Goal: Navigation & Orientation: Find specific page/section

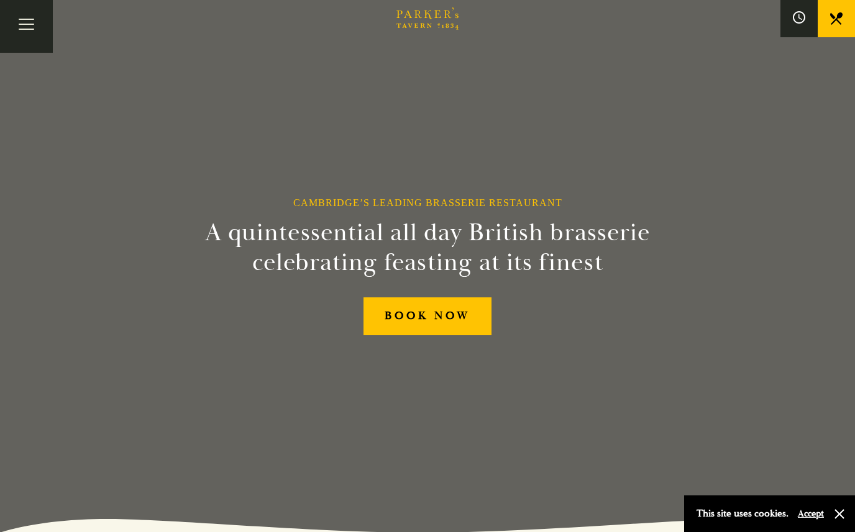
click at [840, 511] on button "button" at bounding box center [839, 514] width 12 height 12
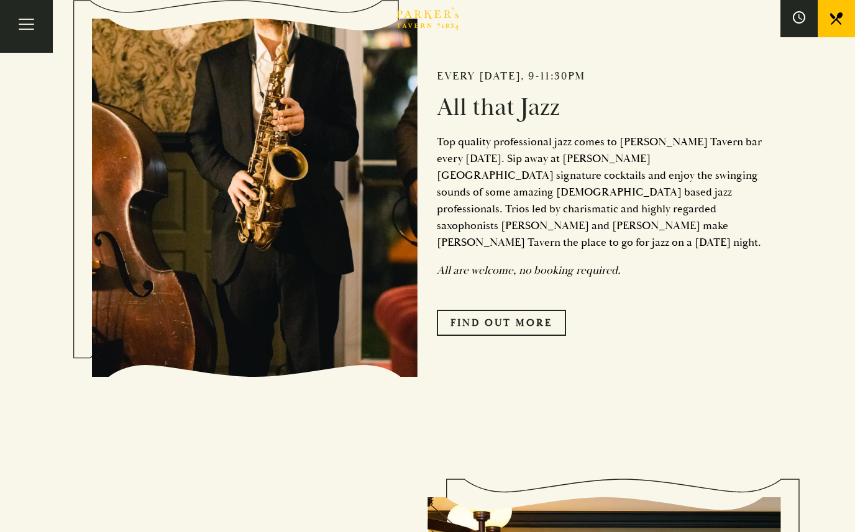
scroll to position [616, 0]
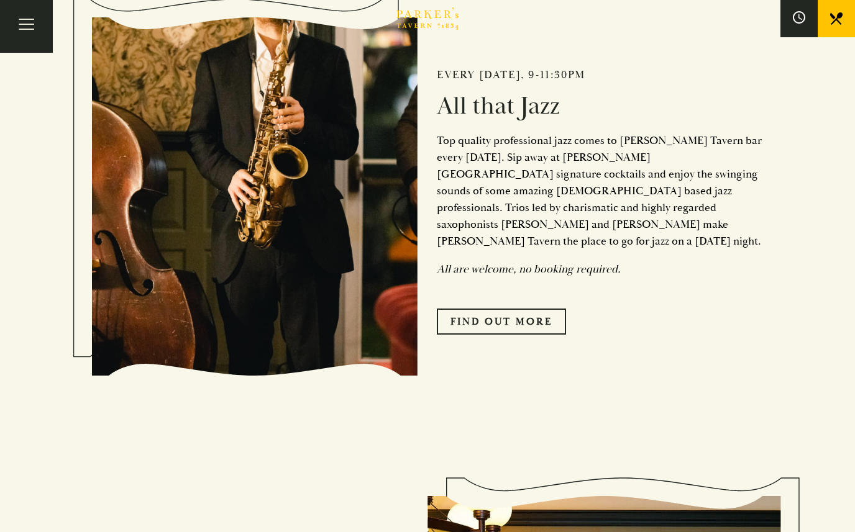
click at [514, 335] on link "Find Out More" at bounding box center [501, 322] width 129 height 26
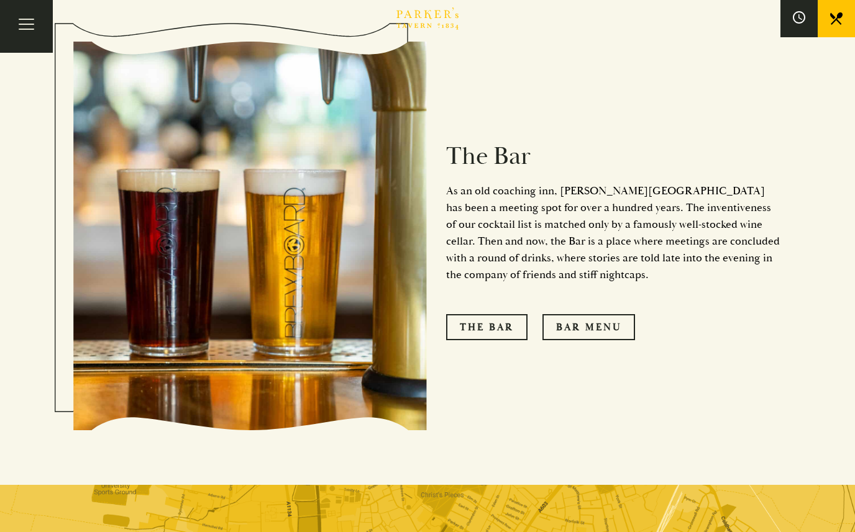
scroll to position [1015, 0]
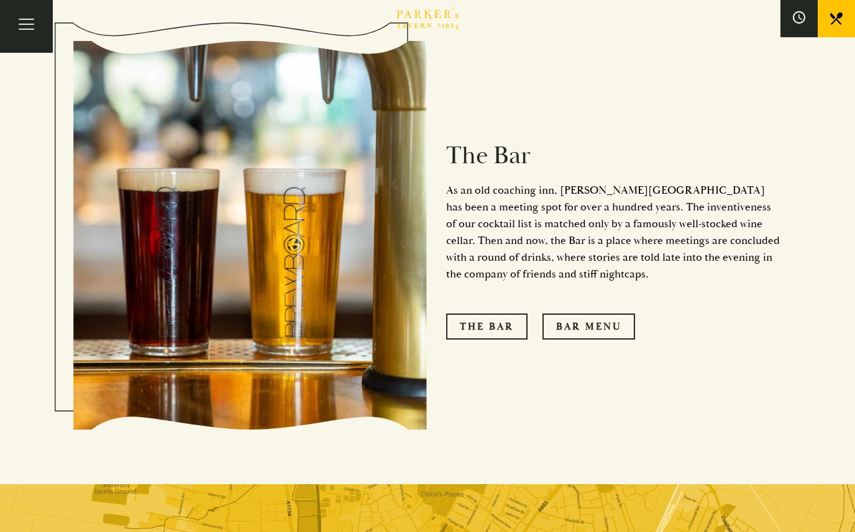
click at [593, 340] on link "Bar Menu" at bounding box center [588, 327] width 93 height 26
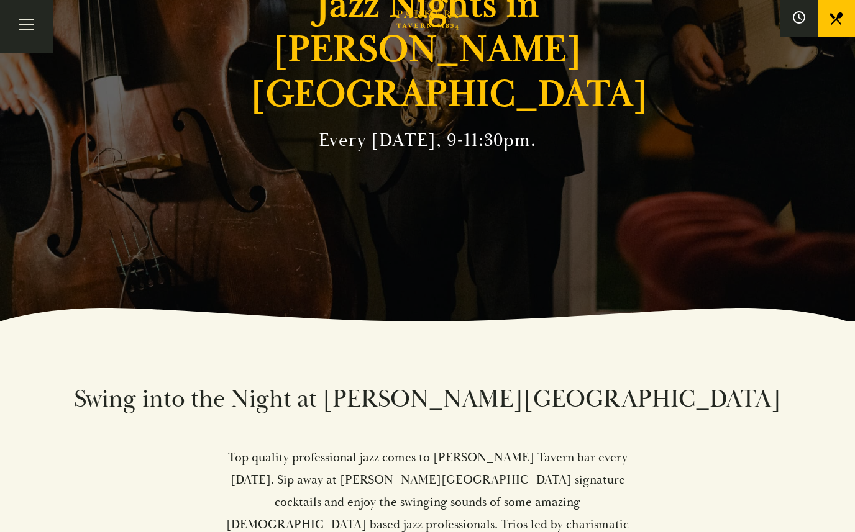
scroll to position [0, 0]
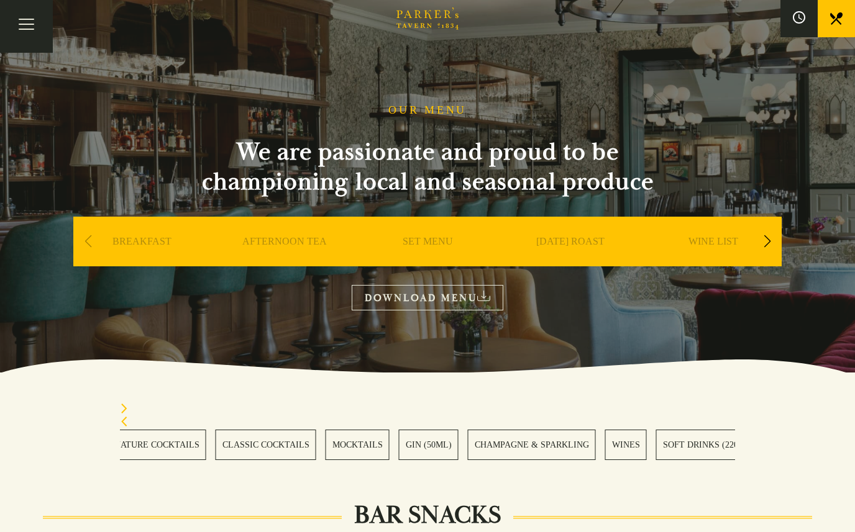
click at [848, 15] on link at bounding box center [836, 18] width 37 height 37
